Goal: Check status: Check status

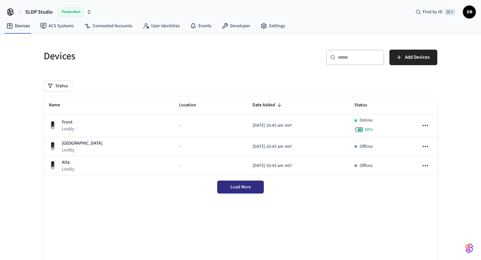
click at [228, 191] on button "Load More" at bounding box center [240, 186] width 47 height 13
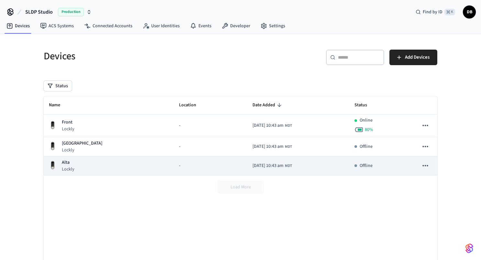
click at [199, 167] on div "-" at bounding box center [210, 165] width 63 height 7
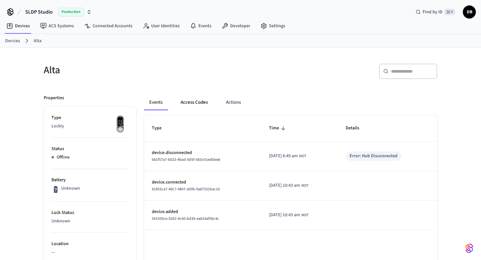
click at [205, 101] on button "Access Codes" at bounding box center [195, 103] width 38 height 16
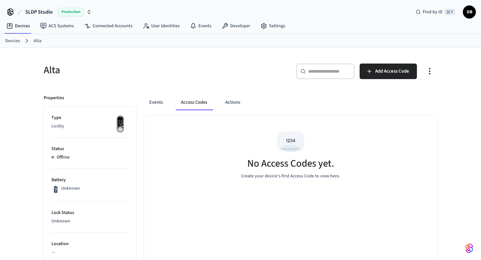
click at [176, 99] on button "Access Codes" at bounding box center [194, 103] width 37 height 16
click at [160, 103] on button "Events" at bounding box center [156, 103] width 24 height 16
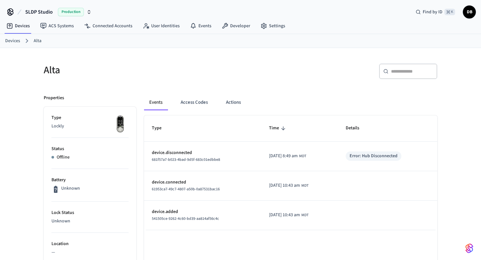
click at [12, 40] on link "Devices" at bounding box center [12, 41] width 15 height 7
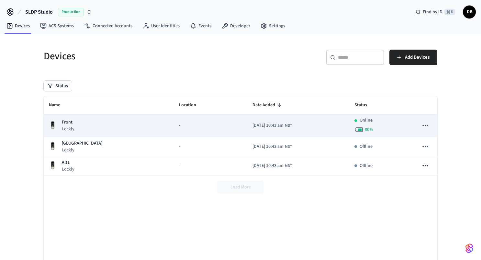
click at [174, 130] on td "-" at bounding box center [211, 125] width 74 height 23
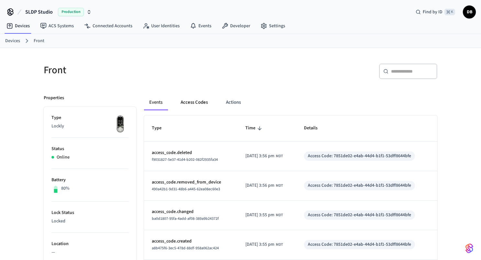
click at [198, 103] on button "Access Codes" at bounding box center [195, 103] width 38 height 16
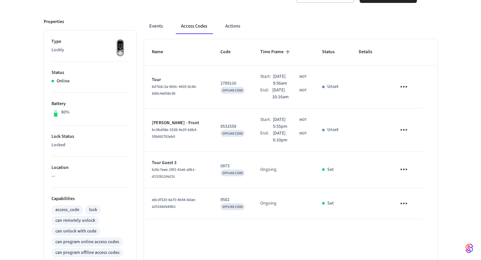
scroll to position [77, 0]
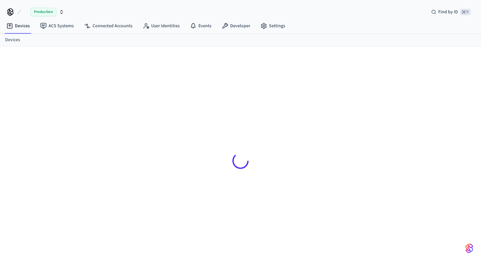
scroll to position [9, 0]
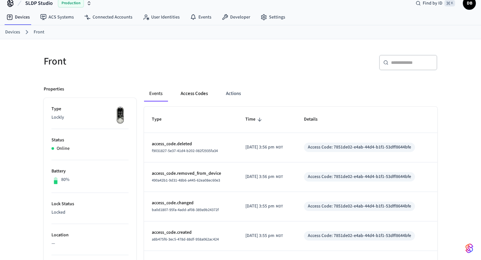
click at [200, 95] on button "Access Codes" at bounding box center [195, 94] width 38 height 16
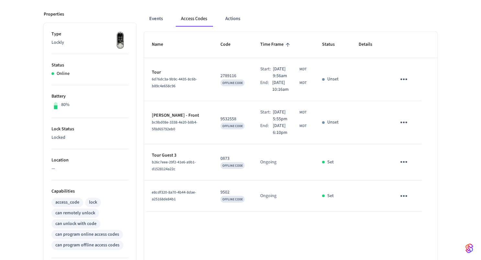
scroll to position [89, 0]
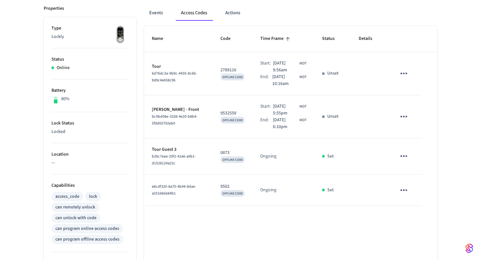
click at [403, 154] on icon "sticky table" at bounding box center [404, 156] width 10 height 10
click at [373, 151] on div at bounding box center [240, 130] width 481 height 260
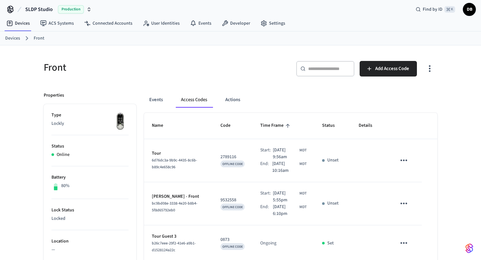
scroll to position [0, 0]
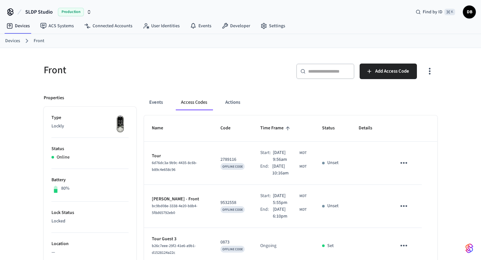
click at [9, 39] on link "Devices" at bounding box center [12, 41] width 15 height 7
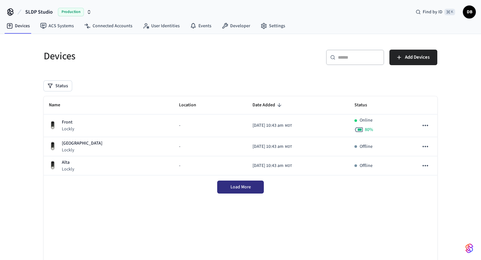
click at [247, 184] on span "Load More" at bounding box center [241, 187] width 20 height 6
click at [237, 215] on div "Name Location Date Added Status Front Lockly - 2025/10/02 at 10:43 am MDT Onlin…" at bounding box center [241, 187] width 394 height 182
